Goal: Task Accomplishment & Management: Use online tool/utility

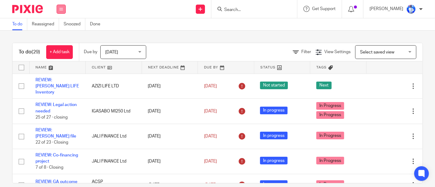
scroll to position [621, 0]
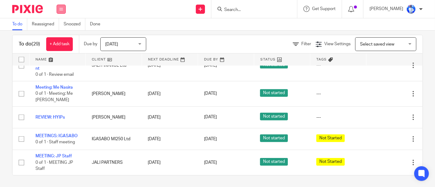
click at [61, 6] on button at bounding box center [61, 9] width 9 height 9
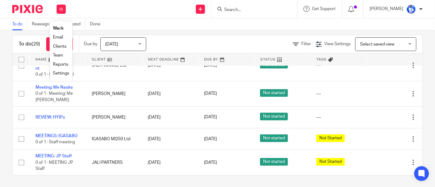
click at [59, 37] on link "Email" at bounding box center [58, 37] width 10 height 4
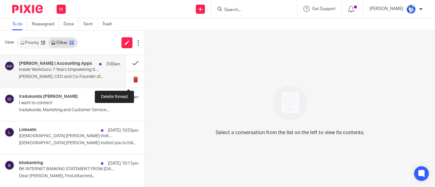
click at [130, 79] on button at bounding box center [135, 80] width 18 height 16
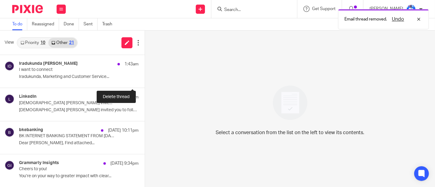
click at [145, 79] on button at bounding box center [147, 80] width 5 height 16
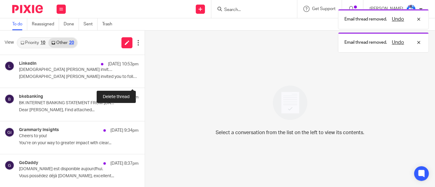
click at [145, 79] on button at bounding box center [147, 80] width 5 height 16
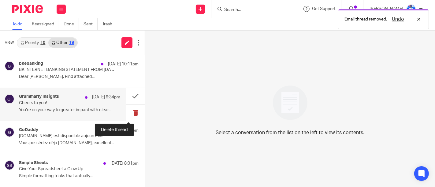
click at [130, 111] on button at bounding box center [135, 113] width 18 height 16
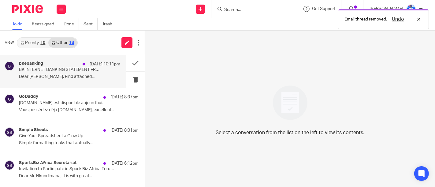
click at [104, 75] on p "Dear JEAN FELIX NKUNDIMANA, Find attached..." at bounding box center [69, 76] width 101 height 5
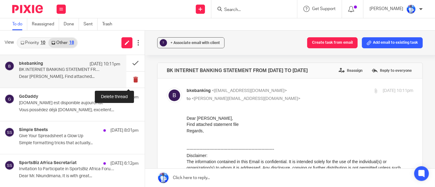
click at [126, 81] on button at bounding box center [135, 80] width 18 height 16
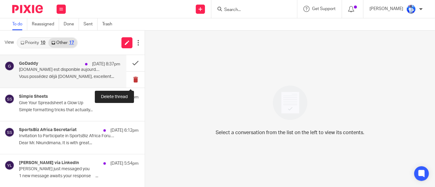
click at [131, 80] on button at bounding box center [135, 80] width 18 height 16
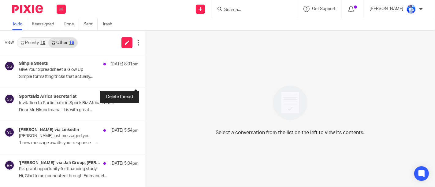
click at [145, 80] on button at bounding box center [147, 80] width 5 height 16
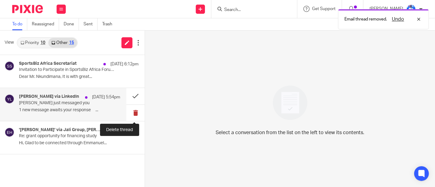
click at [139, 113] on button at bounding box center [135, 113] width 18 height 16
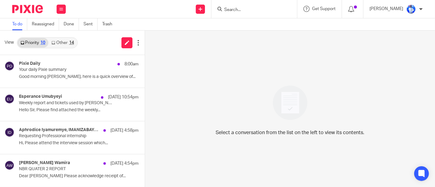
click at [67, 42] on link "Other 14" at bounding box center [62, 43] width 28 height 10
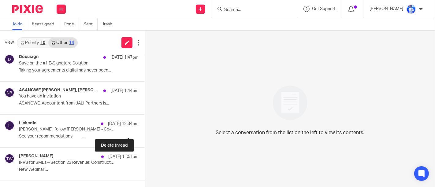
scroll to position [330, 0]
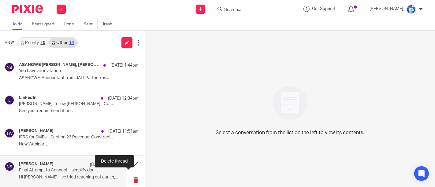
click at [130, 177] on button at bounding box center [135, 180] width 18 height 16
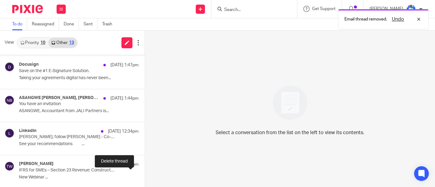
click at [145, 177] on button at bounding box center [147, 180] width 5 height 16
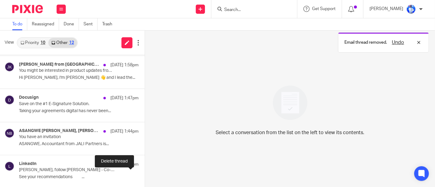
click at [145, 177] on button at bounding box center [147, 180] width 5 height 16
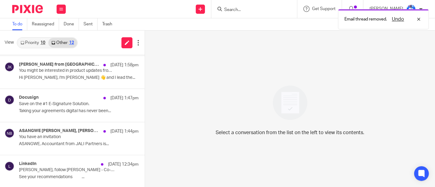
scroll to position [231, 0]
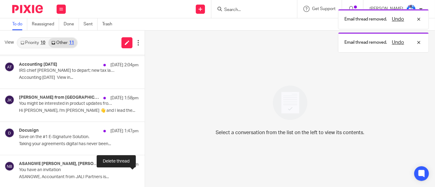
click at [145, 177] on button at bounding box center [147, 180] width 5 height 16
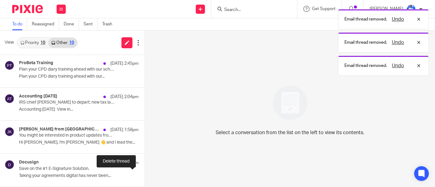
scroll to position [198, 0]
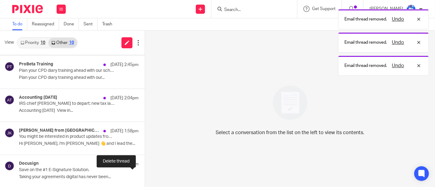
click at [145, 177] on button at bounding box center [147, 180] width 5 height 16
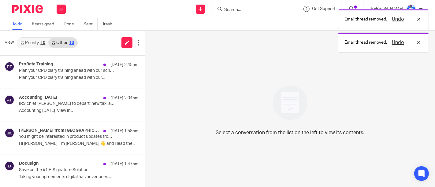
scroll to position [165, 0]
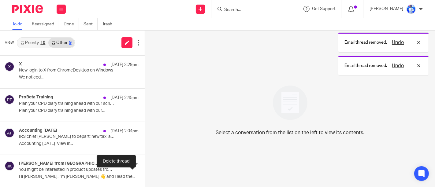
click at [145, 177] on button at bounding box center [147, 180] width 5 height 16
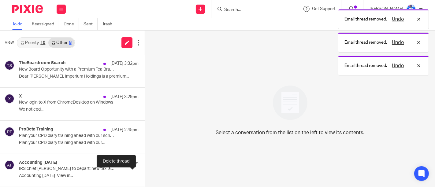
scroll to position [132, 0]
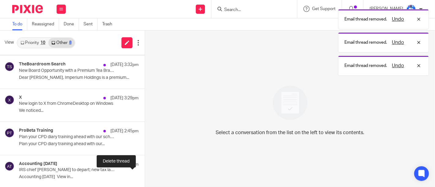
click at [145, 177] on button at bounding box center [147, 180] width 5 height 16
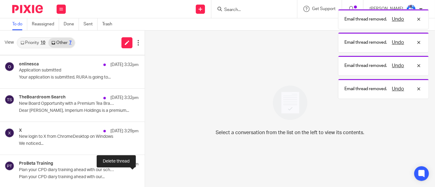
click at [145, 177] on button at bounding box center [147, 180] width 5 height 16
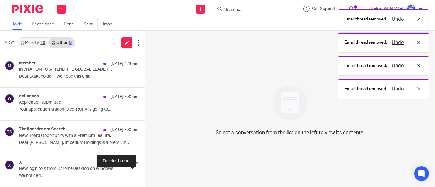
scroll to position [66, 0]
click at [145, 177] on button at bounding box center [147, 179] width 5 height 16
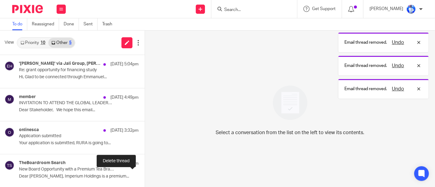
click at [145, 177] on button at bounding box center [147, 179] width 5 height 16
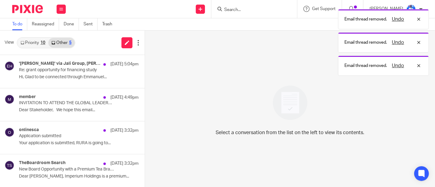
scroll to position [0, 0]
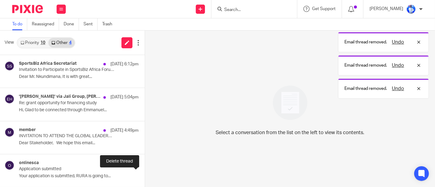
click at [145, 177] on button at bounding box center [147, 179] width 5 height 16
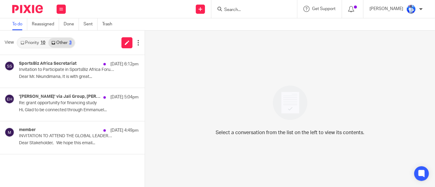
click at [130, 177] on div "SportsBiz Africa Secretariat 11 Aug 6:12pm Invitation to Participate in SportsB…" at bounding box center [72, 121] width 145 height 132
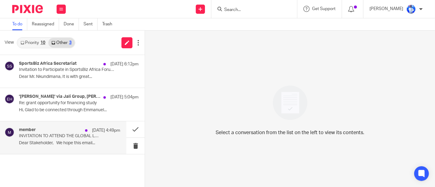
click at [98, 134] on p "INVITATION TO ATTEND THE GLOBAL LEADERSHIP SUMMIT" at bounding box center [59, 136] width 81 height 5
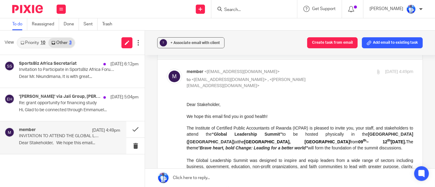
scroll to position [19, 0]
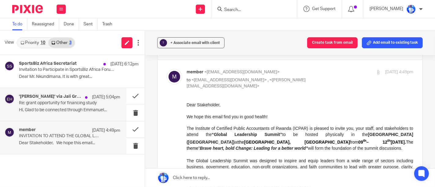
click at [73, 98] on h4 "'Robert Pickmans' via Jali Group, Emmanuel Hakizimana" at bounding box center [50, 96] width 63 height 5
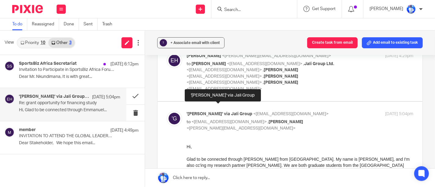
scroll to position [35, 0]
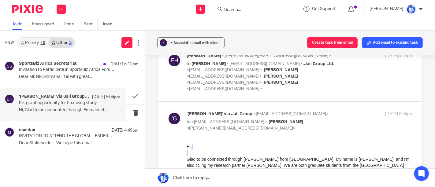
click at [131, 114] on button at bounding box center [135, 113] width 18 height 16
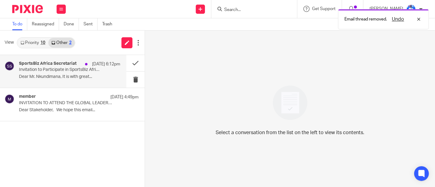
click at [93, 78] on p "Dear Mr. Nkundimana, It is with great..." at bounding box center [69, 76] width 101 height 5
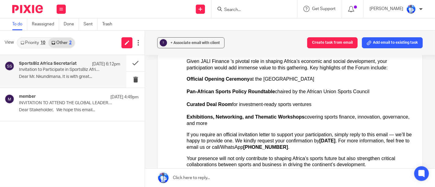
scroll to position [180, 0]
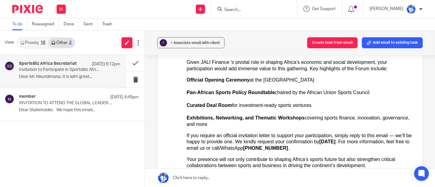
click at [209, 133] on div "If you require an official invitation letter to support your participation, sim…" at bounding box center [299, 142] width 227 height 19
click at [219, 115] on span "Exhibitions, Networking, and Thematic Workshops" at bounding box center [245, 117] width 118 height 5
click at [36, 43] on link "Priority 10" at bounding box center [32, 43] width 31 height 10
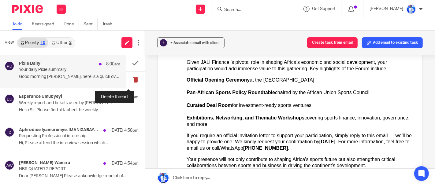
click at [131, 78] on button at bounding box center [135, 80] width 18 height 16
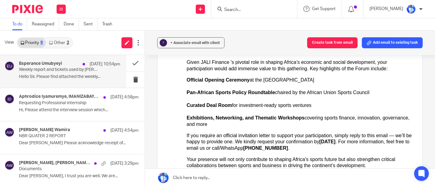
click at [94, 81] on div "Esperance Umubyeyi 11 Aug 10:54pm Weekly report and tickets used by Bertin. Hel…" at bounding box center [69, 71] width 101 height 20
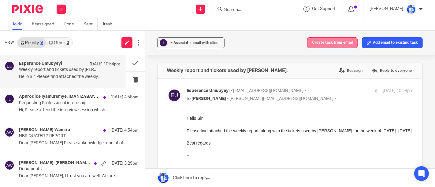
scroll to position [0, 0]
click at [332, 42] on button "Create task from email" at bounding box center [332, 42] width 50 height 11
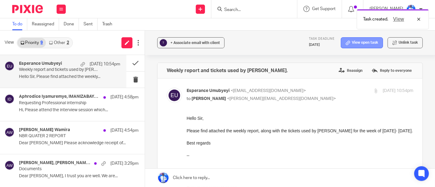
click at [350, 48] on link "View open task" at bounding box center [362, 42] width 42 height 11
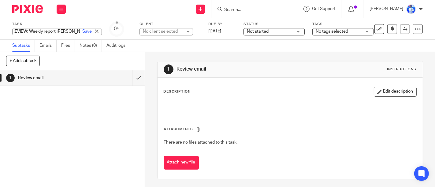
type input "REVIEW: Weekly report [PERSON_NAME]"
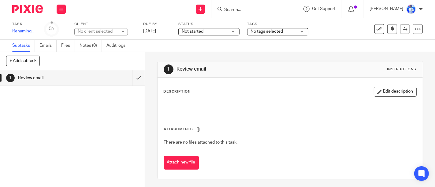
click at [158, 28] on div "Task REVIEW: Weekly report Bertin Save Renaming... 0 /1 Client No client select…" at bounding box center [183, 29] width 342 height 15
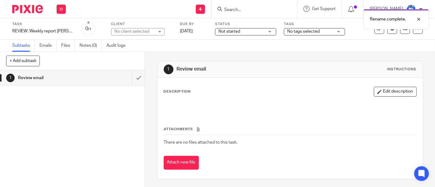
click at [120, 34] on div "No client selected" at bounding box center [134, 31] width 40 height 6
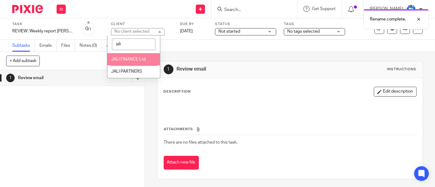
type input "jali"
click at [126, 61] on span "JALI FINANCE Ltd" at bounding box center [128, 59] width 35 height 4
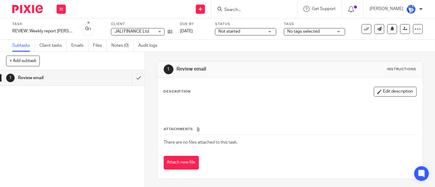
click at [63, 10] on icon at bounding box center [61, 9] width 4 height 4
click at [61, 39] on link "Email" at bounding box center [58, 37] width 10 height 4
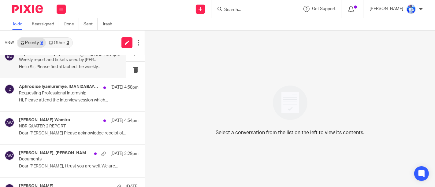
scroll to position [11, 0]
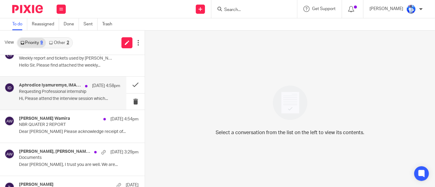
click at [68, 86] on h4 "Aphrodice Iyamuremye, IMANIZABAYO DELPHINE" at bounding box center [50, 85] width 63 height 5
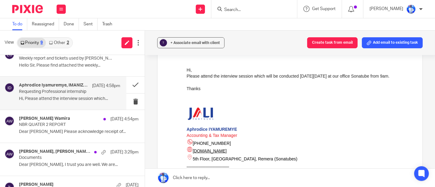
scroll to position [5, 0]
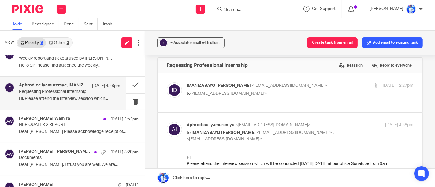
click at [182, 107] on label at bounding box center [289, 92] width 265 height 39
click at [167, 83] on input "checkbox" at bounding box center [166, 82] width 0 height 0
checkbox input "true"
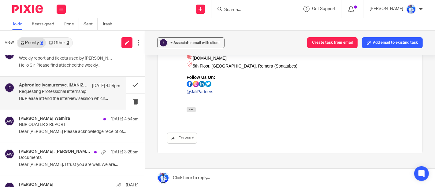
scroll to position [371, 0]
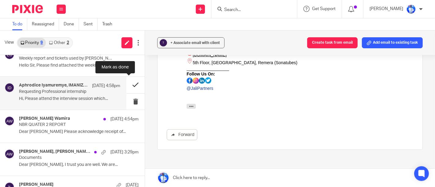
click at [127, 85] on button at bounding box center [135, 85] width 18 height 16
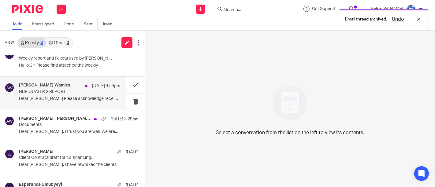
click at [90, 95] on div "Andrew Omondi Wamira 11 Aug 4:54pm NBR QUATER 2 REPORT Dear Philip Please ackno…" at bounding box center [69, 93] width 101 height 20
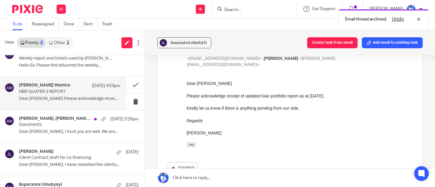
scroll to position [104, 0]
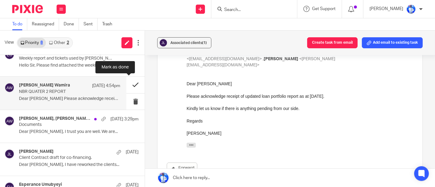
click at [127, 83] on button at bounding box center [135, 85] width 18 height 16
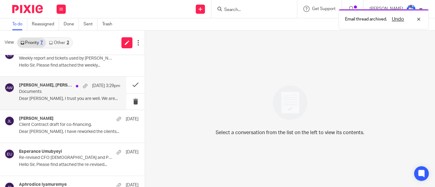
click at [93, 90] on p "Documents" at bounding box center [59, 91] width 81 height 5
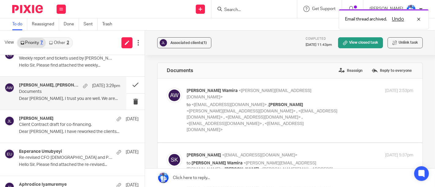
scroll to position [0, 0]
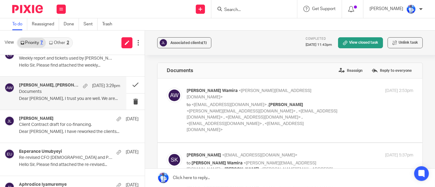
click at [251, 46] on div "Associated clients (1) Completed 9 May 2025 11:43pm View closed task Unlink task" at bounding box center [290, 43] width 290 height 24
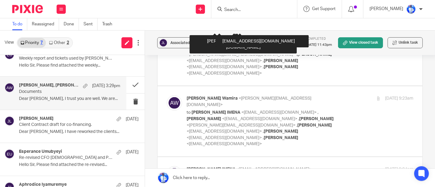
scroll to position [2288, 0]
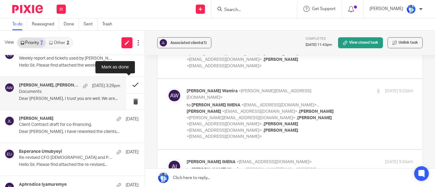
click at [128, 83] on button at bounding box center [135, 85] width 18 height 16
click at [85, 91] on p "Documents" at bounding box center [59, 91] width 81 height 5
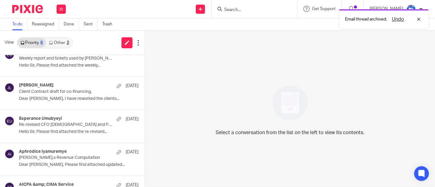
click at [85, 91] on p "Client Contract draft for co-financing." at bounding box center [67, 91] width 96 height 5
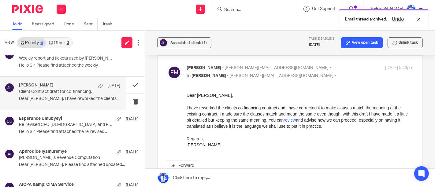
scroll to position [13, 0]
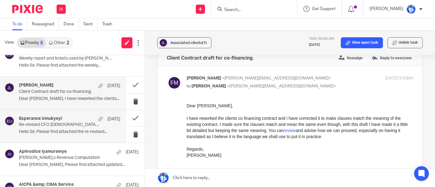
click at [84, 135] on div "Esperance Umubyeyi 30 Jul Re-revised CFO Employment Contract and Partnership Ag…" at bounding box center [69, 126] width 101 height 20
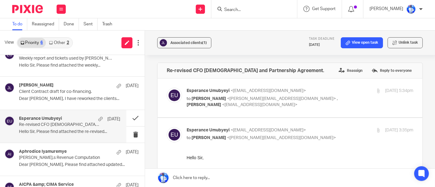
scroll to position [0, 0]
click at [92, 114] on div "Esperance Umubyeyi 30 Jul Re-revised CFO Employment Contract and Partnership Ag…" at bounding box center [63, 126] width 126 height 33
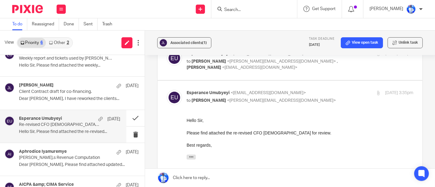
scroll to position [66, 0]
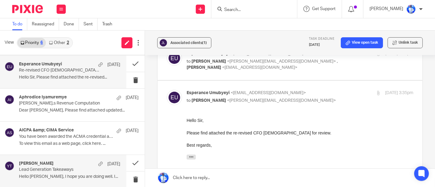
click at [64, 165] on div "Yonah Tashobya 10 Jul" at bounding box center [69, 164] width 101 height 6
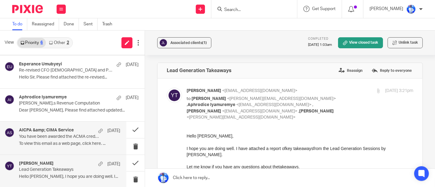
scroll to position [0, 0]
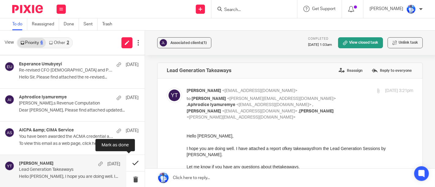
click at [127, 163] on button at bounding box center [135, 163] width 18 height 16
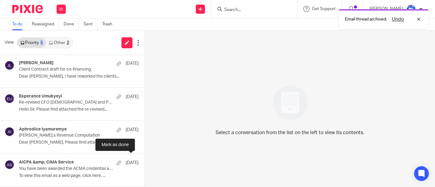
scroll to position [33, 0]
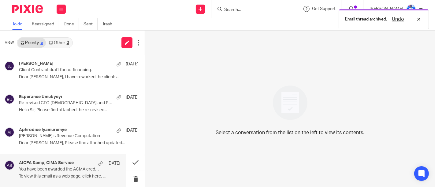
click at [74, 167] on p "You have been awarded the ACMA credential and the CGMA designation!" at bounding box center [59, 169] width 81 height 5
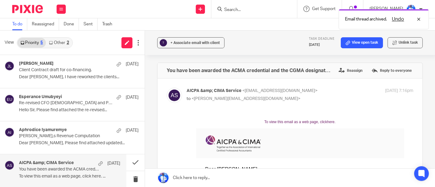
scroll to position [0, 0]
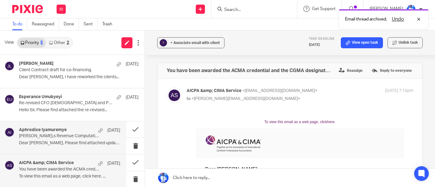
click at [74, 138] on p "Andrew,s Revenue Computation" at bounding box center [59, 136] width 81 height 5
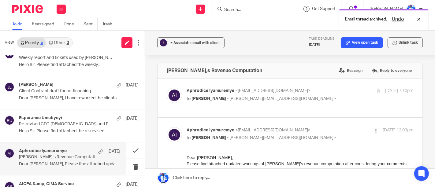
scroll to position [10, 0]
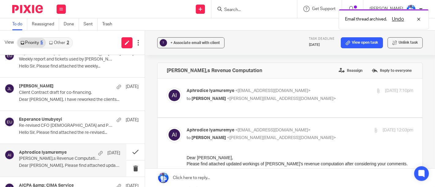
click at [74, 138] on div "Esperance Umubyeyi 30 Jul Re-revised CFO Employment Contract and Partnership Ag…" at bounding box center [72, 127] width 145 height 33
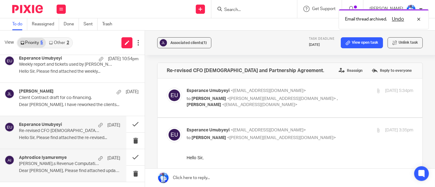
scroll to position [0, 0]
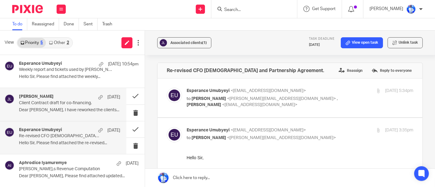
click at [75, 99] on div "Frank Mugisha 4 Aug" at bounding box center [69, 97] width 101 height 6
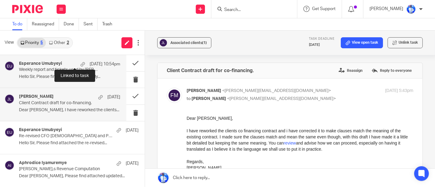
click at [80, 63] on div at bounding box center [82, 64] width 5 height 5
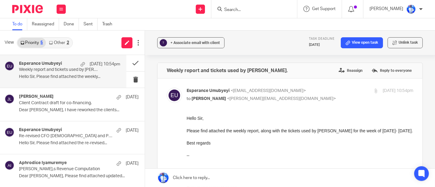
scroll to position [33, 0]
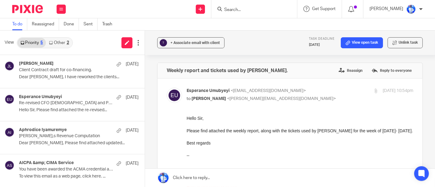
click at [59, 42] on link "Other 2" at bounding box center [59, 43] width 26 height 10
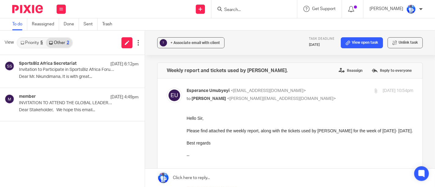
scroll to position [0, 0]
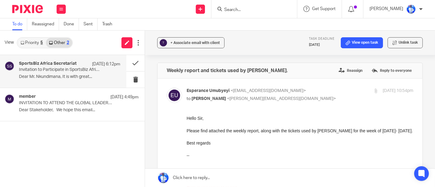
click at [71, 77] on p "Dear Mr. Nkundimana, It is with great..." at bounding box center [69, 76] width 101 height 5
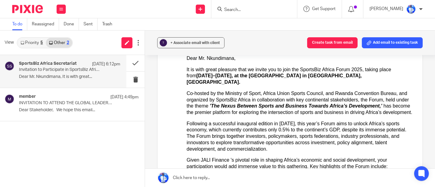
scroll to position [83, 0]
click at [276, 72] on div "It is with great pleasure that we invite you to join the SportsBiz Africa Forum…" at bounding box center [299, 75] width 227 height 19
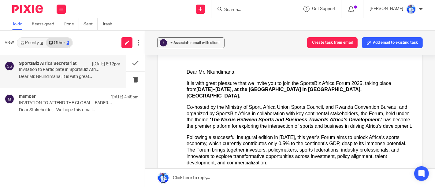
scroll to position [65, 0]
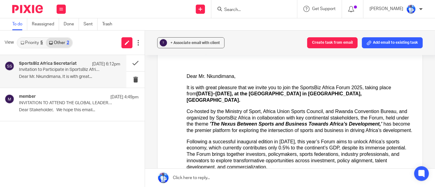
click at [272, 108] on div "Co-hosted by the Ministry of Sport, Africa Union Sports Council, and Rwanda Con…" at bounding box center [299, 120] width 227 height 25
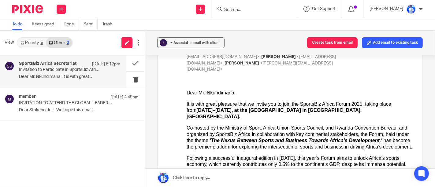
scroll to position [47, 0]
click at [266, 138] on icon "'The Nexus Between Sports and Business Towards Africa’s Development,'" at bounding box center [295, 140] width 172 height 5
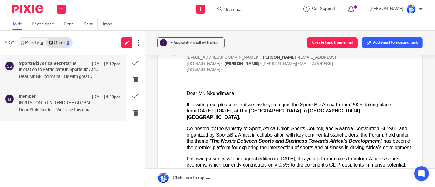
click at [56, 109] on p "Dear Stakeholder, We hope this email..." at bounding box center [69, 110] width 101 height 5
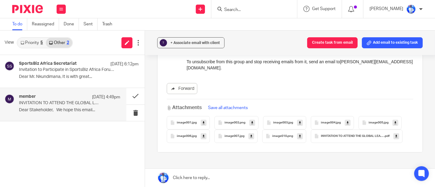
scroll to position [286, 0]
click at [184, 121] on span "image001" at bounding box center [184, 123] width 15 height 4
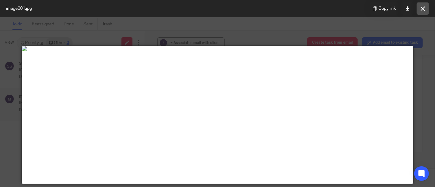
click at [422, 10] on icon at bounding box center [422, 8] width 5 height 5
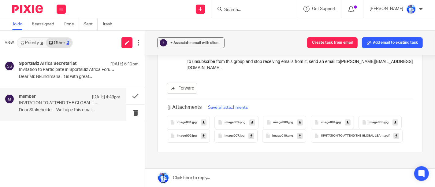
click at [321, 138] on span "INVITATION TO ATTEND THE GLOBAL LEADERSHIP SUMMIT_241" at bounding box center [352, 136] width 63 height 4
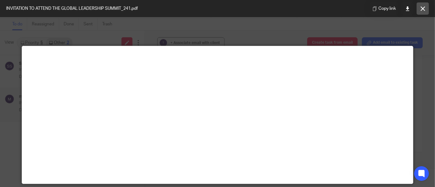
click at [421, 10] on icon at bounding box center [422, 8] width 5 height 5
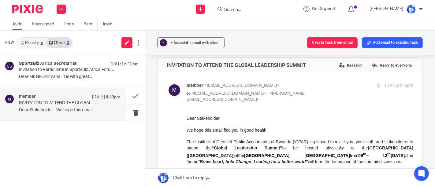
scroll to position [0, 0]
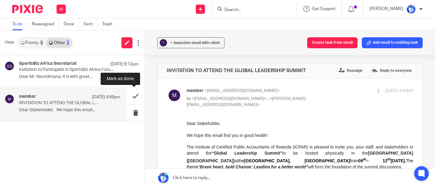
click at [130, 95] on button at bounding box center [135, 96] width 18 height 16
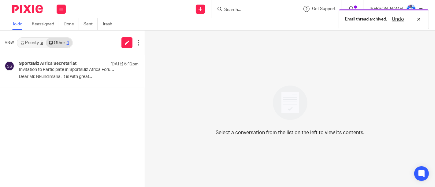
click at [29, 42] on link "Priority 5" at bounding box center [31, 43] width 28 height 10
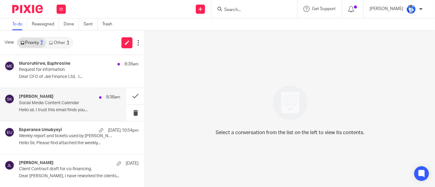
click at [75, 104] on p "Social Media Content Calendar" at bounding box center [59, 103] width 81 height 5
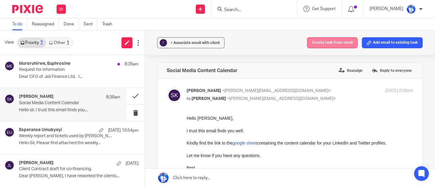
click at [327, 46] on button "Create task from email" at bounding box center [332, 42] width 50 height 11
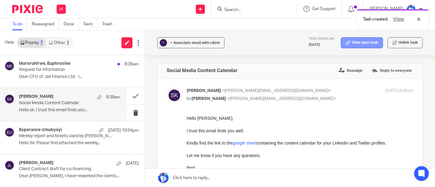
click at [358, 39] on link "View open task" at bounding box center [362, 42] width 42 height 11
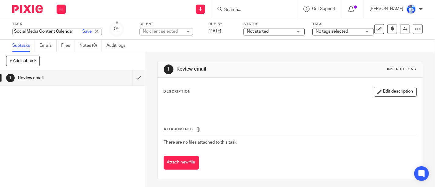
click at [15, 33] on div "Social Media Content Calendar Save Social Media Content Calendar" at bounding box center [57, 31] width 90 height 7
click at [15, 33] on input "Social Media Content Calendar" at bounding box center [57, 31] width 90 height 7
type input "REVIEW: Social Media Content Calendar"
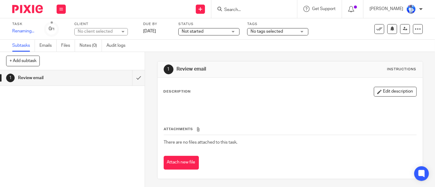
click at [142, 33] on div "Task REVIEW: Social Media Content Calendar Save Renaming... 0 /1 Client No clie…" at bounding box center [183, 29] width 342 height 15
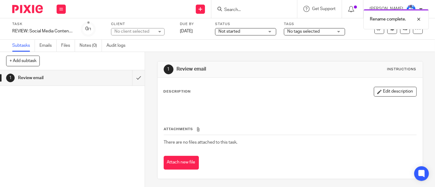
click at [125, 32] on div "No client selected" at bounding box center [134, 31] width 40 height 6
type input "FEL"
click at [141, 57] on span "[PERSON_NAME]" at bounding box center [132, 59] width 34 height 4
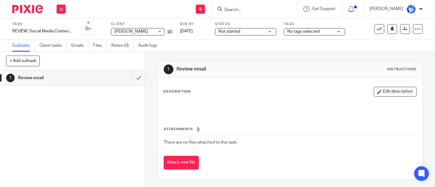
click at [63, 11] on button at bounding box center [61, 9] width 9 height 9
click at [61, 36] on link "Email" at bounding box center [58, 37] width 10 height 4
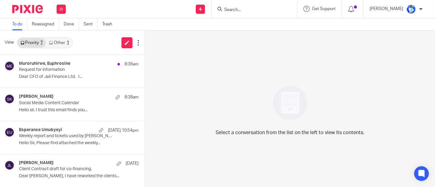
click at [61, 8] on icon at bounding box center [61, 9] width 4 height 4
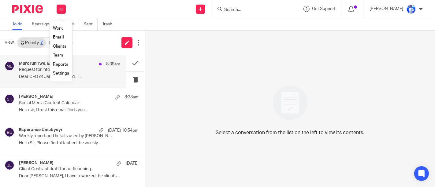
click at [41, 76] on p "Dear CFO of Jali Finance Ltd, I..." at bounding box center [69, 76] width 101 height 5
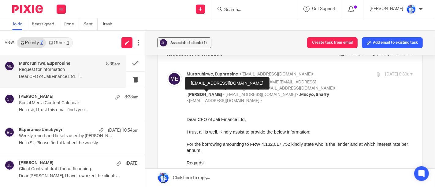
scroll to position [17, 0]
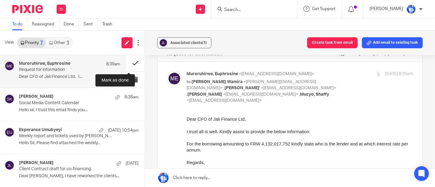
click at [127, 62] on button at bounding box center [135, 63] width 18 height 16
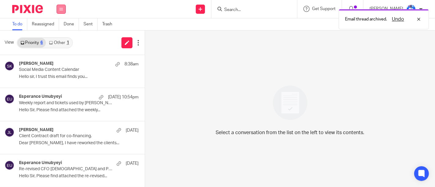
click at [59, 12] on button at bounding box center [61, 9] width 9 height 9
click at [61, 29] on link "Work" at bounding box center [58, 28] width 10 height 4
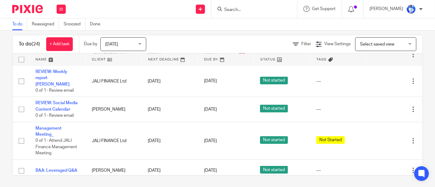
scroll to position [504, 0]
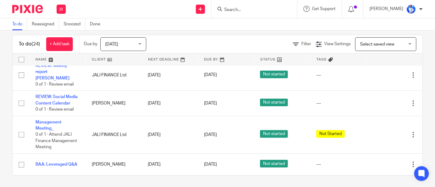
click at [190, 25] on div "To do Reassigned Snoozed Done" at bounding box center [217, 24] width 435 height 12
